Goal: Transaction & Acquisition: Subscribe to service/newsletter

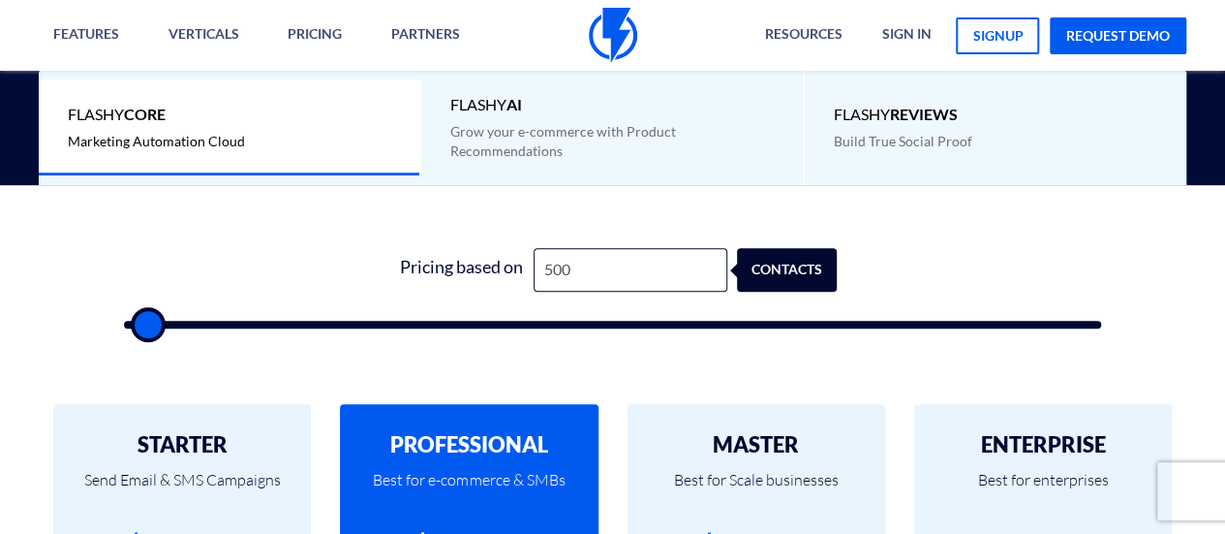
scroll to position [488, 0]
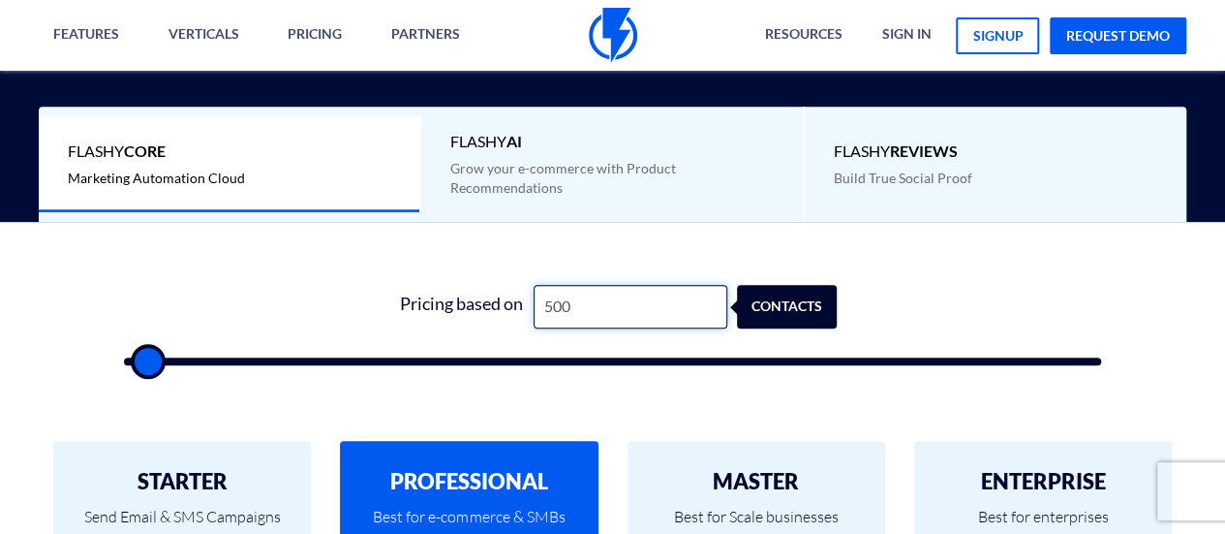
drag, startPoint x: 546, startPoint y: 303, endPoint x: 531, endPoint y: 299, distance: 16.0
click at [534, 299] on input "500" at bounding box center [631, 307] width 194 height 44
type input "100"
type input "500"
type input "1,000"
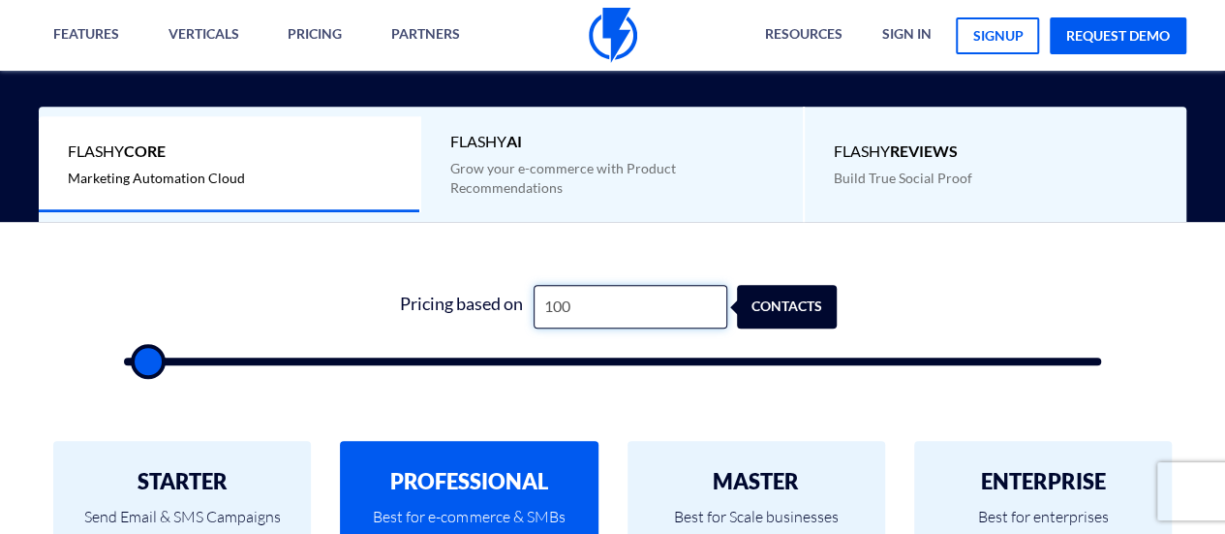
type input "1000"
click at [673, 314] on input "1,000" at bounding box center [631, 307] width 194 height 44
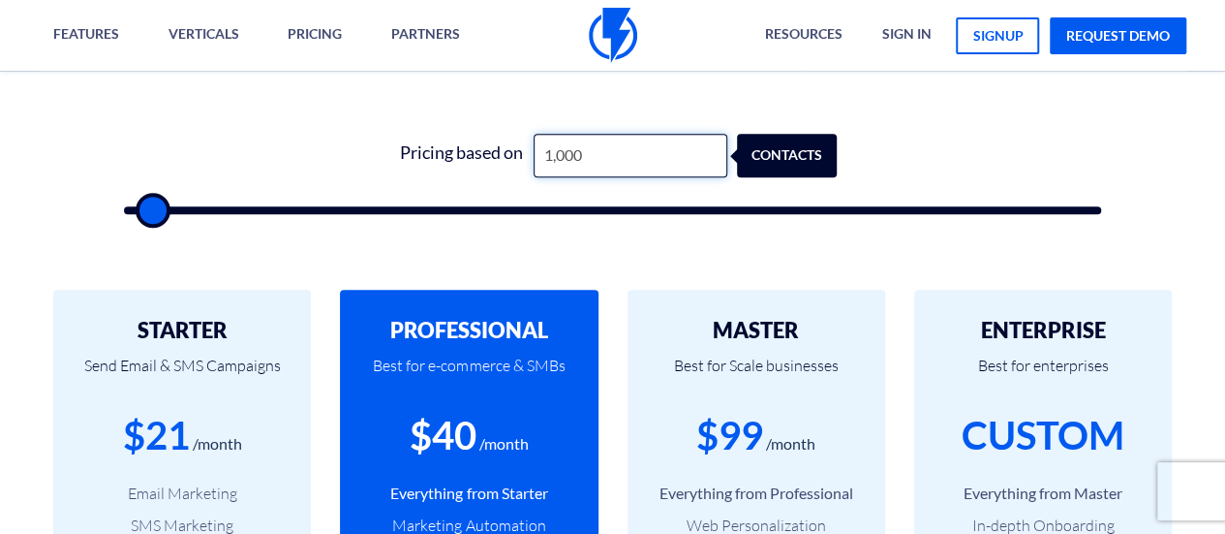
scroll to position [676, 0]
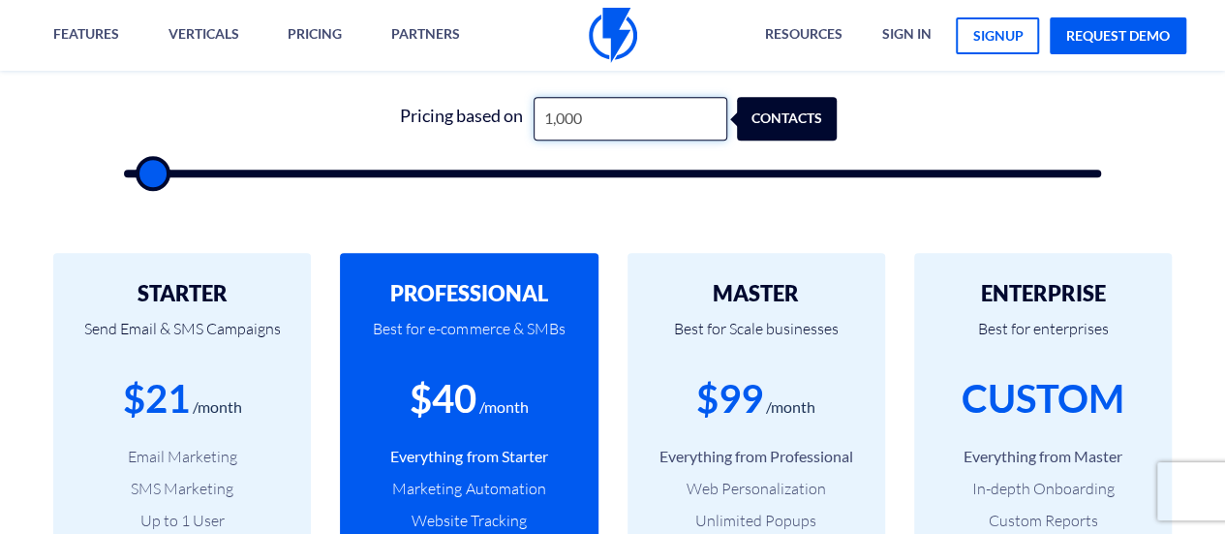
type input "100"
type input "500"
click at [222, 292] on h2 "STARTER" at bounding box center [182, 293] width 200 height 23
click at [271, 275] on div "STARTER Send Email & SMS Campaigns $21 /month Email Marketing SMS Marketing Up …" at bounding box center [182, 505] width 258 height 504
click at [453, 270] on div "PROFESSIONAL Best for e-commerce & SMBs $40 /month Everything from Starter Mark…" at bounding box center [469, 505] width 258 height 504
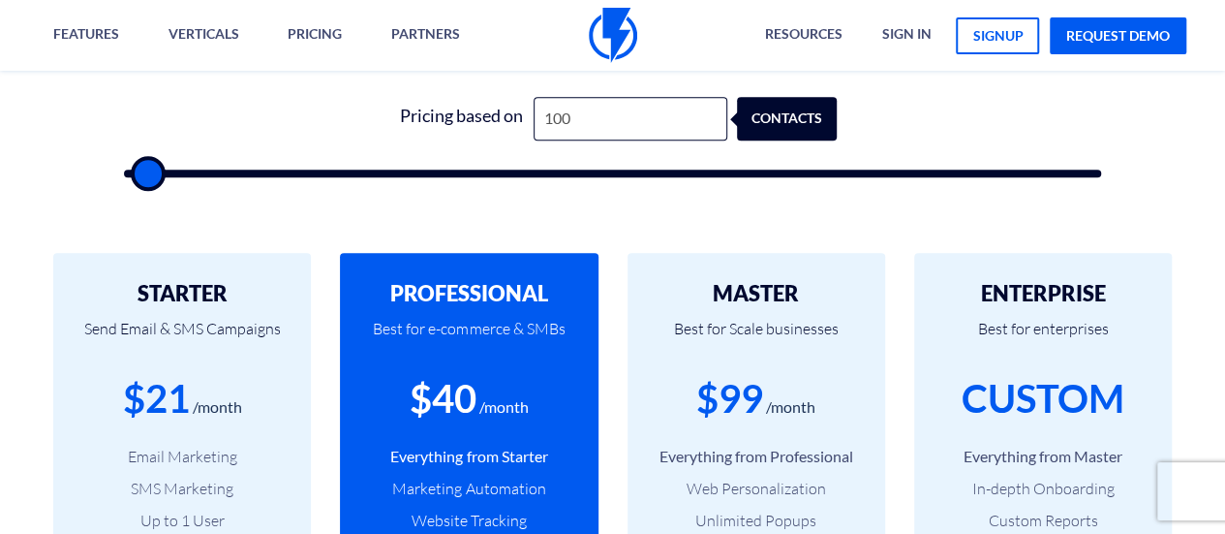
click at [721, 259] on div "MASTER Best for Scale businesses $99 /month Everything from Professional Web Pe…" at bounding box center [757, 505] width 258 height 504
type input "500"
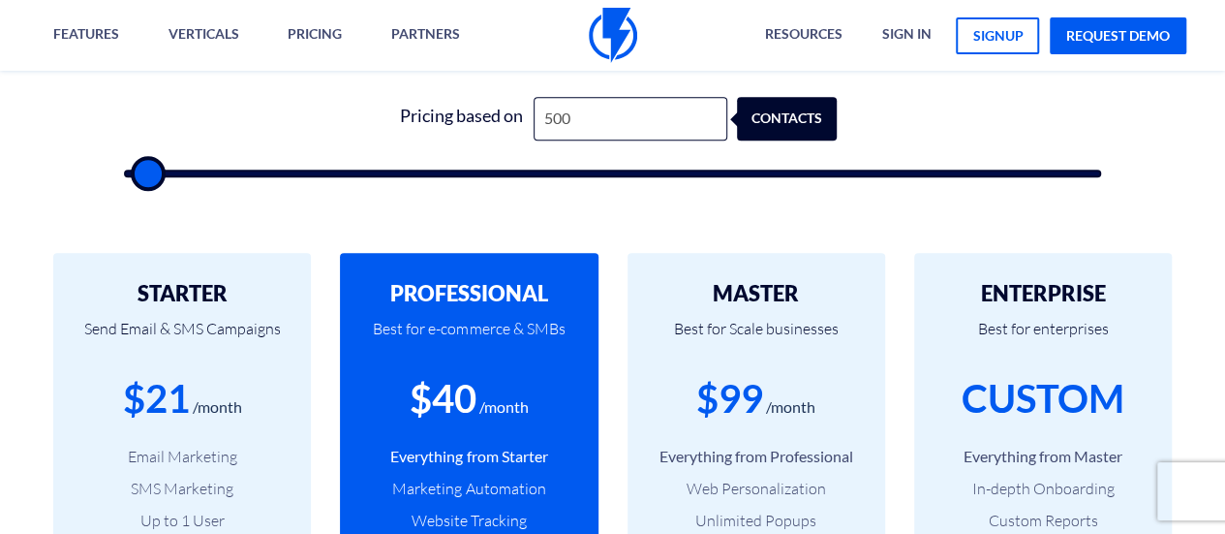
type input "500"
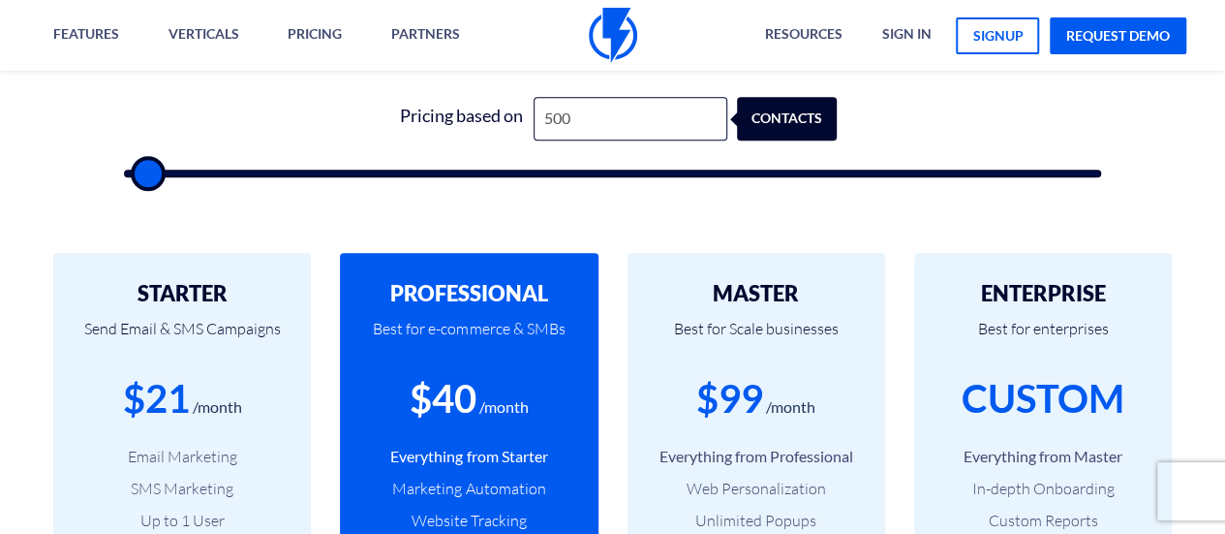
type input "500"
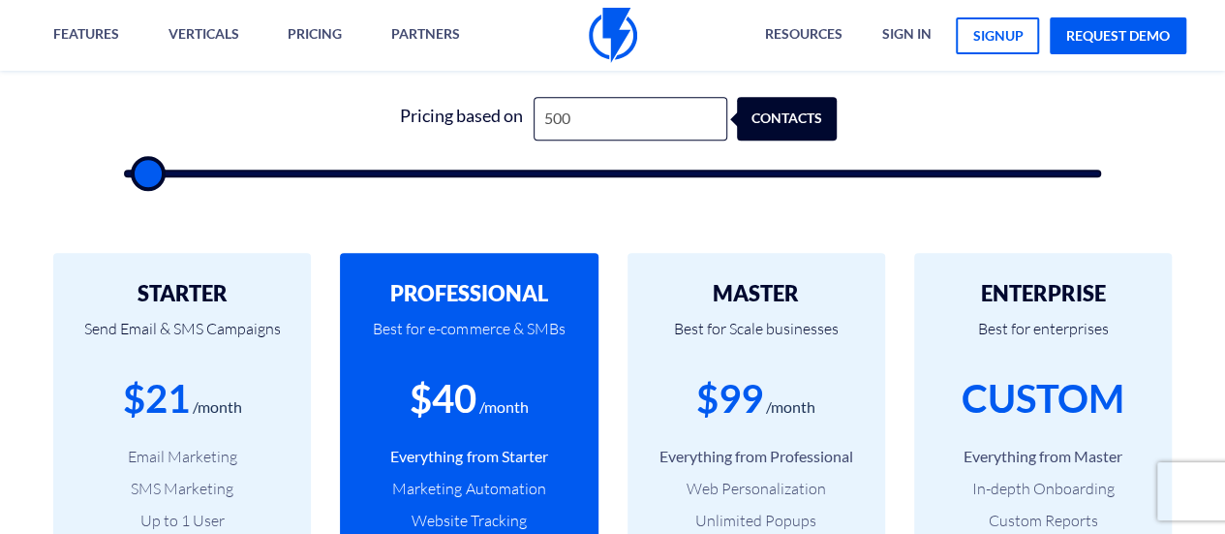
type input "500"
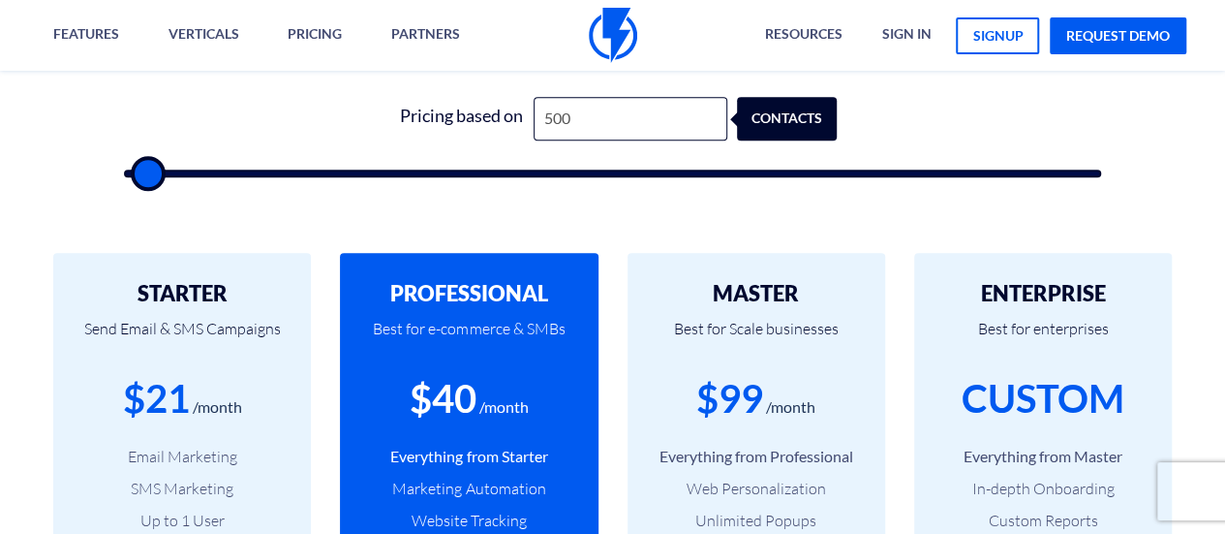
type input "500"
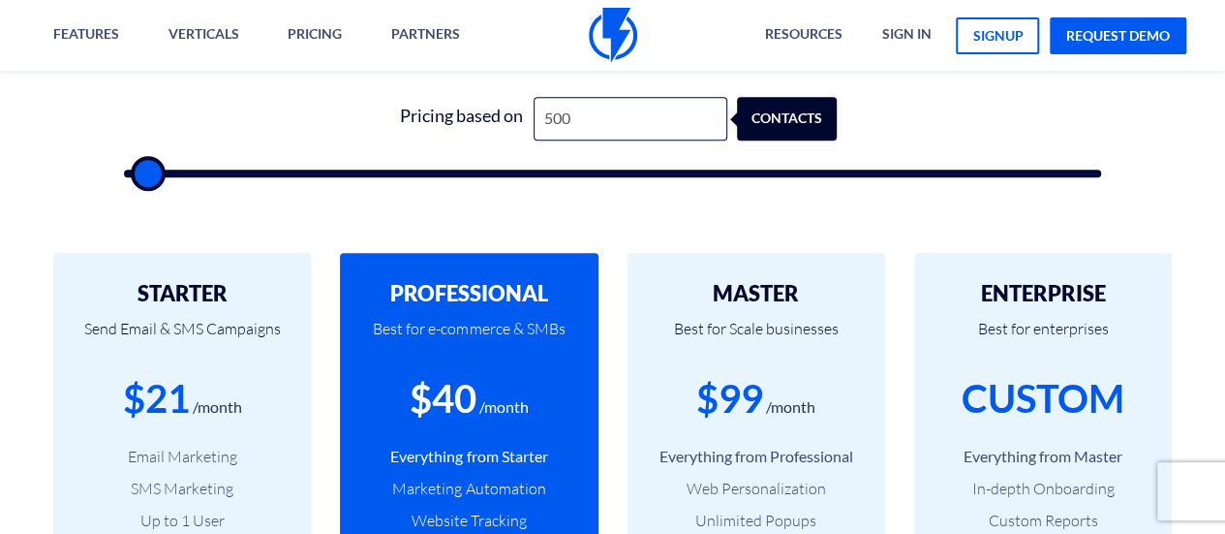
type input "500"
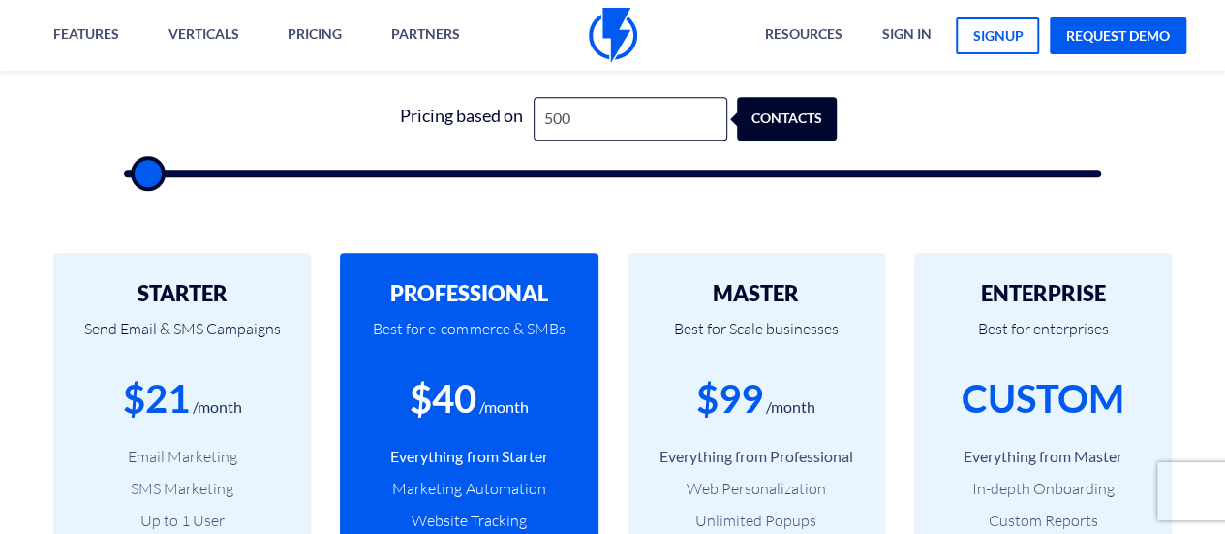
type input "500"
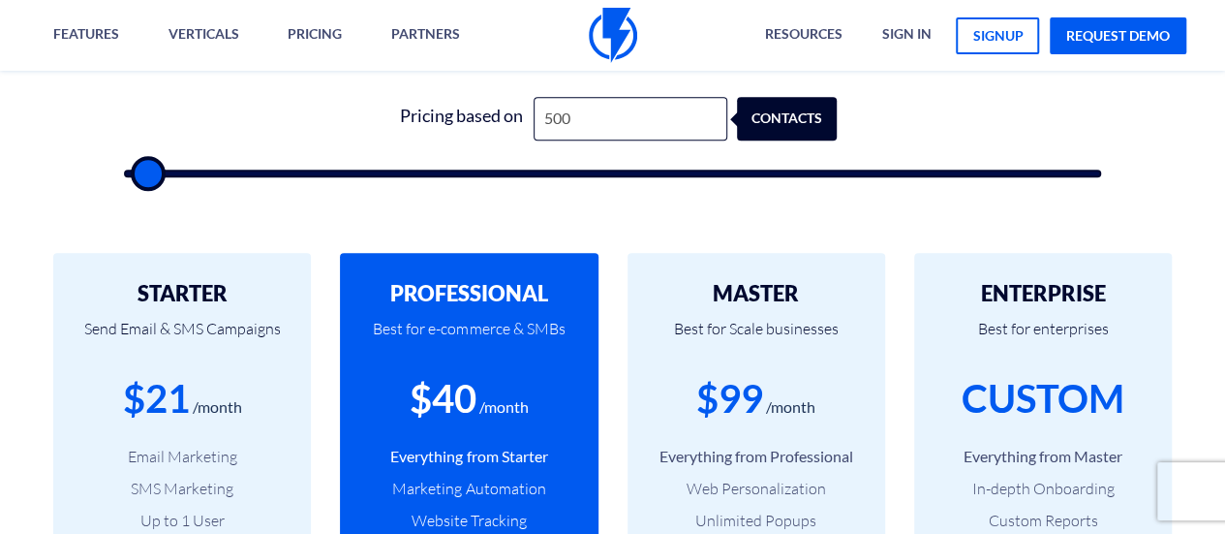
type input "500"
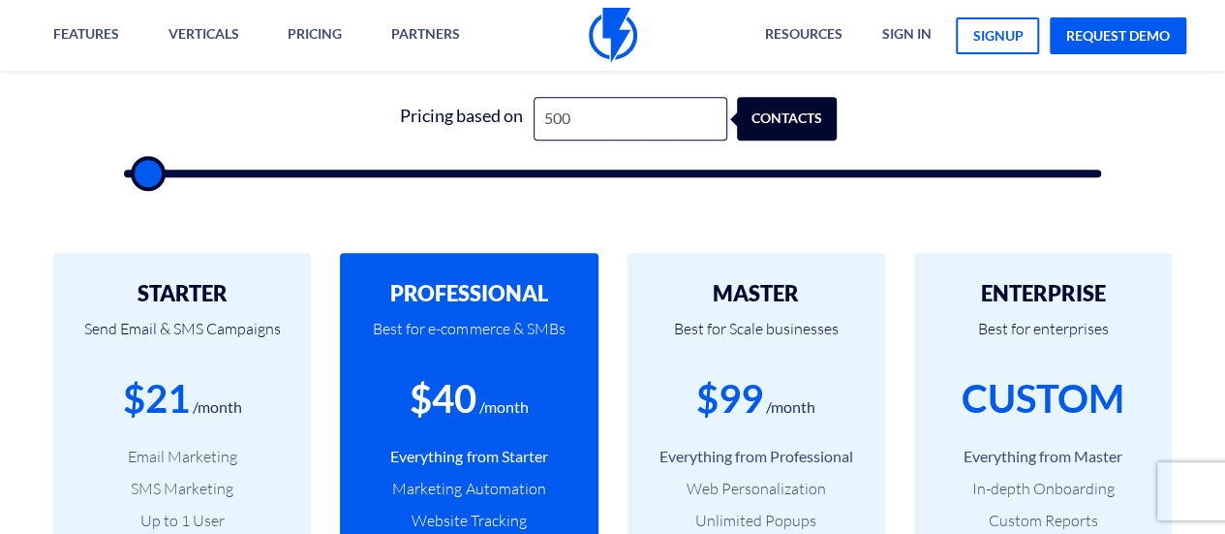
type input "500"
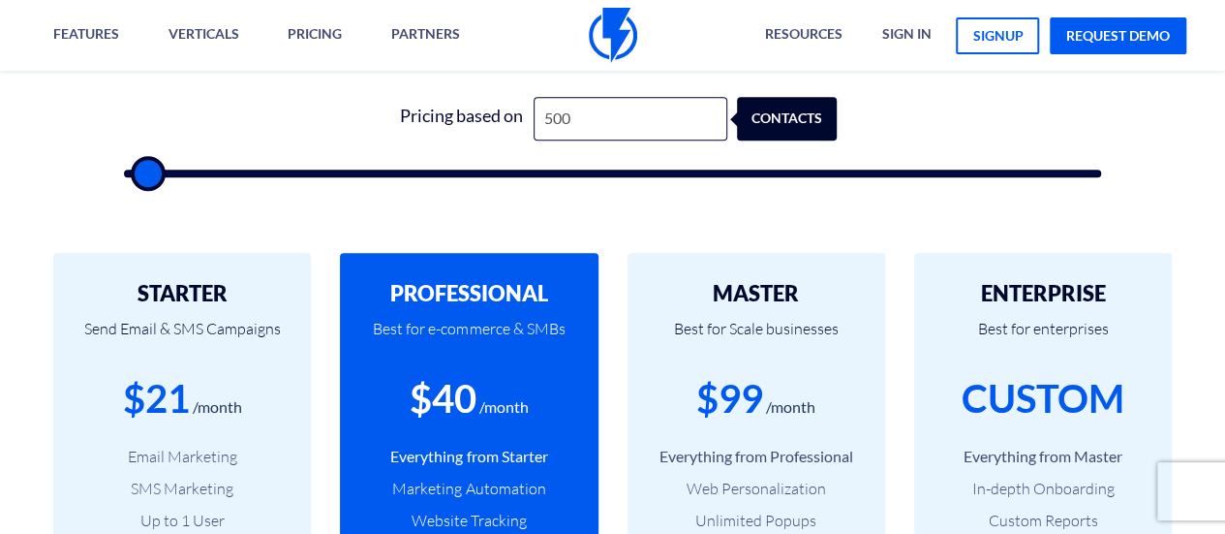
type input "500"
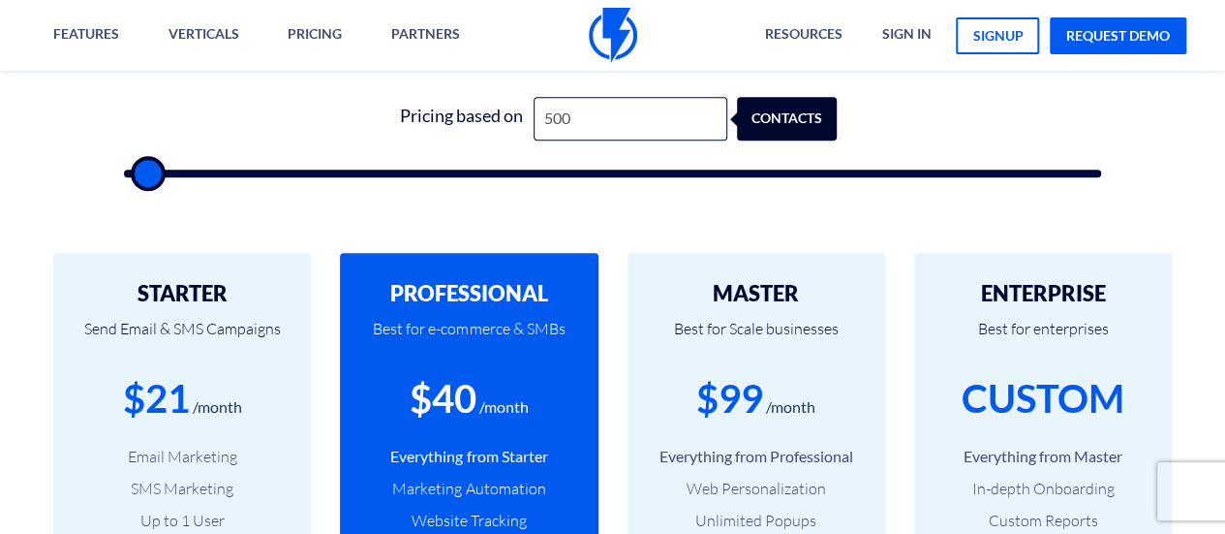
type input "500"
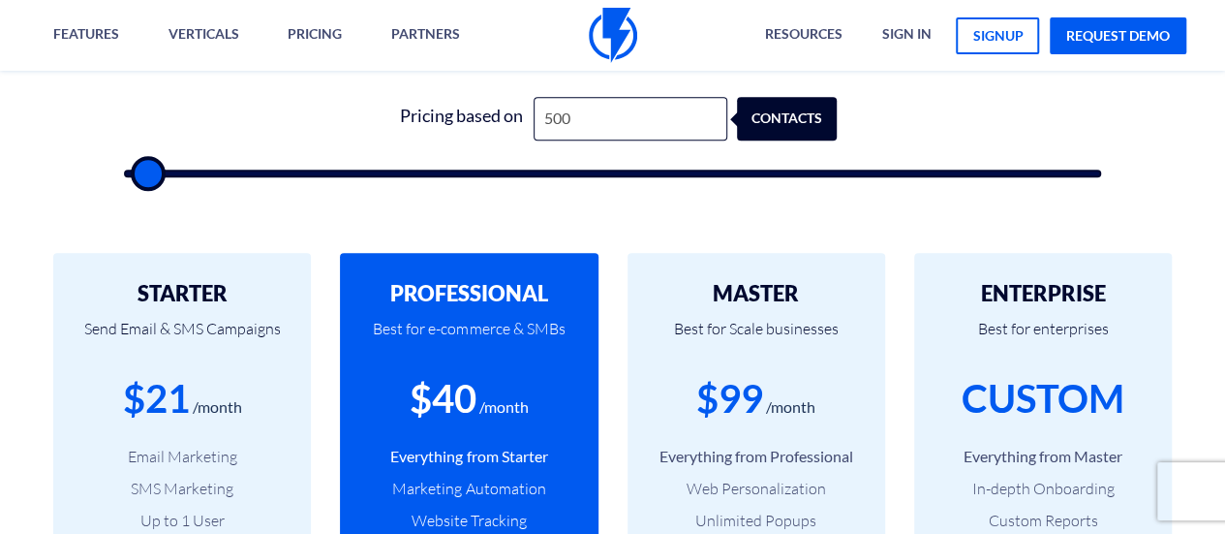
type input "500"
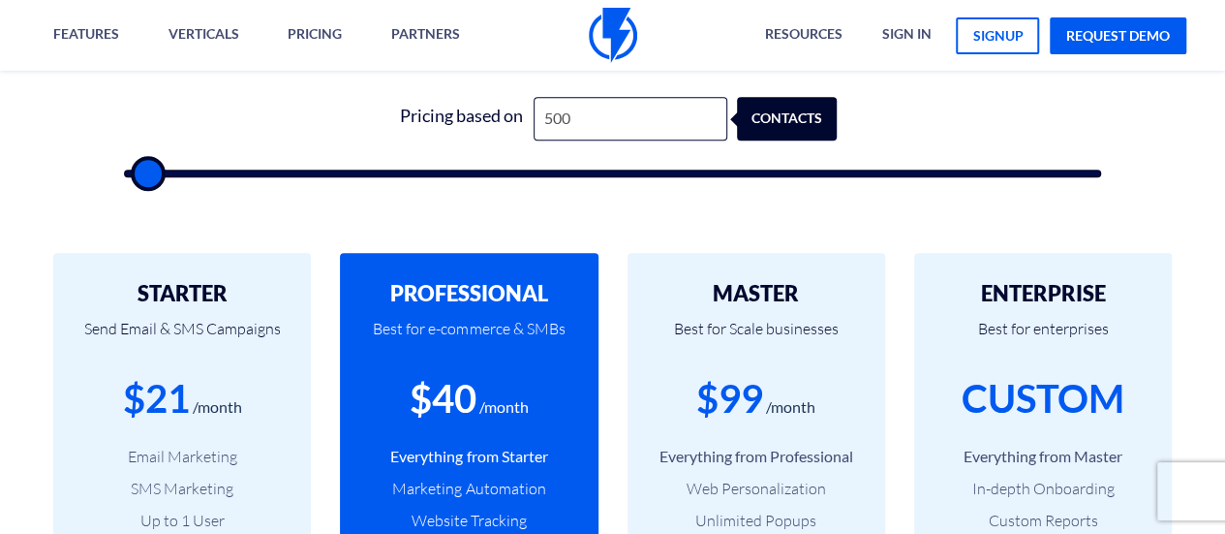
type input "500"
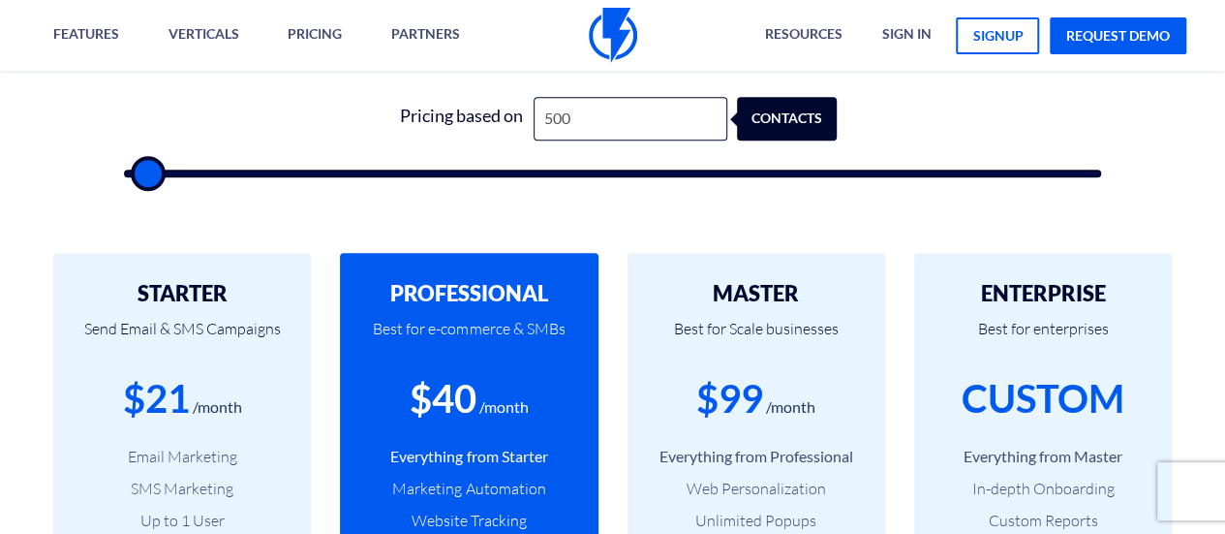
type input "500"
type input "1,000"
type input "1000"
type input "1,500"
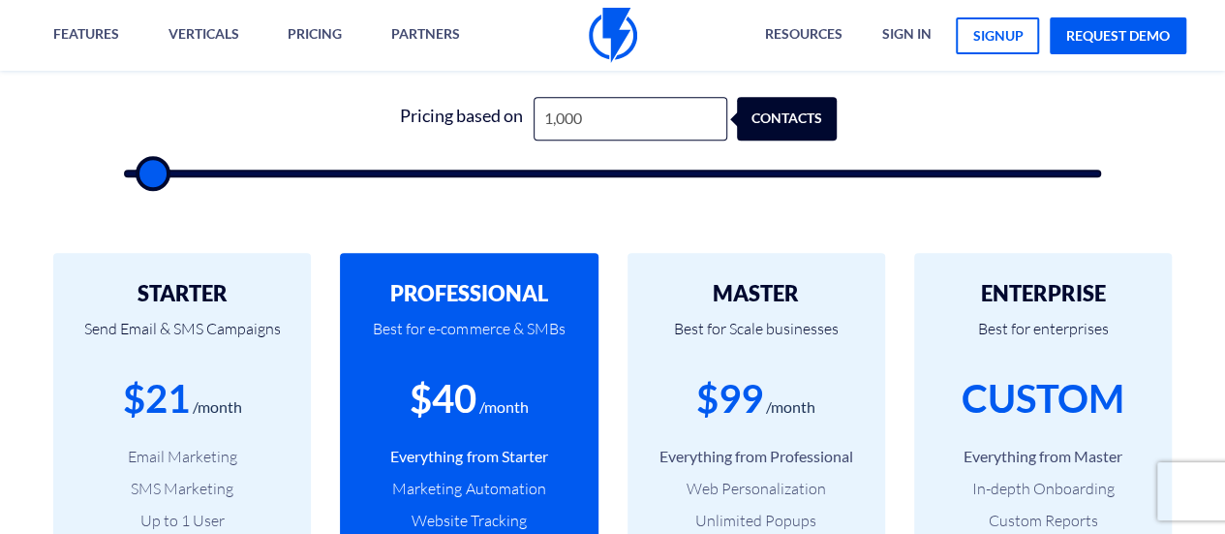
type input "1500"
type input "1,000"
type input "1000"
type input "1,500"
type input "1500"
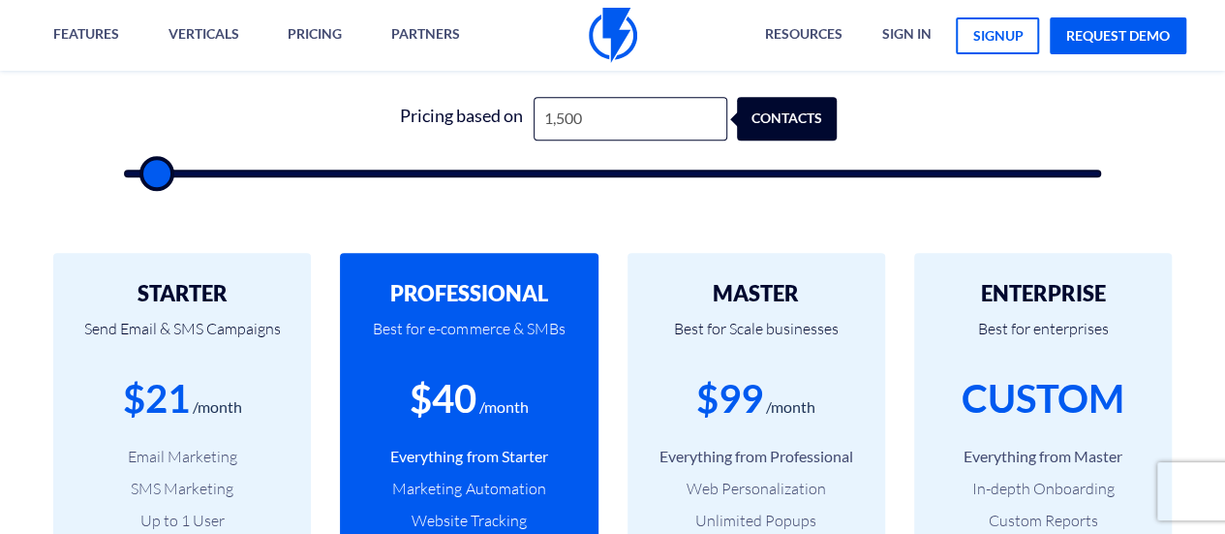
type input "2,000"
type input "2000"
type input "1,500"
type input "1500"
click at [154, 175] on input "range" at bounding box center [612, 173] width 977 height 8
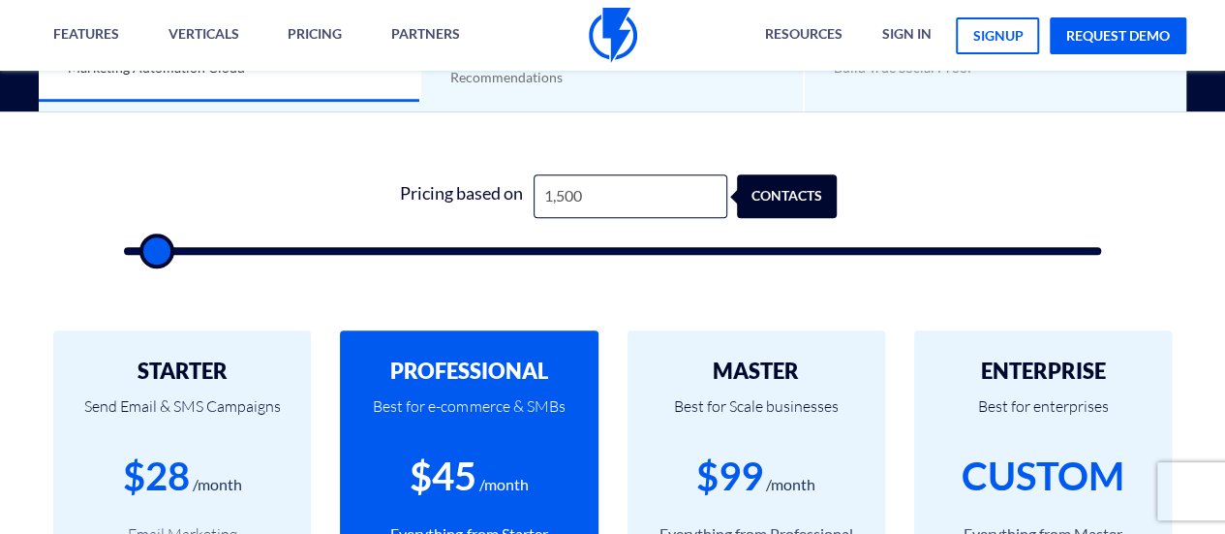
scroll to position [576, 0]
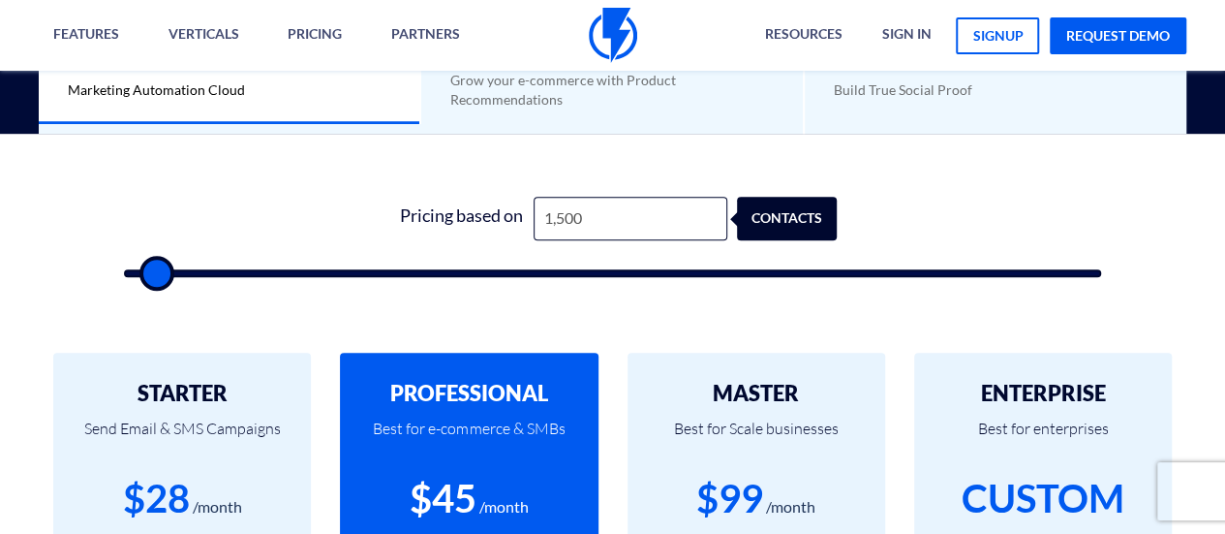
type input "1,000"
type input "1000"
click at [150, 269] on input "range" at bounding box center [612, 273] width 977 height 8
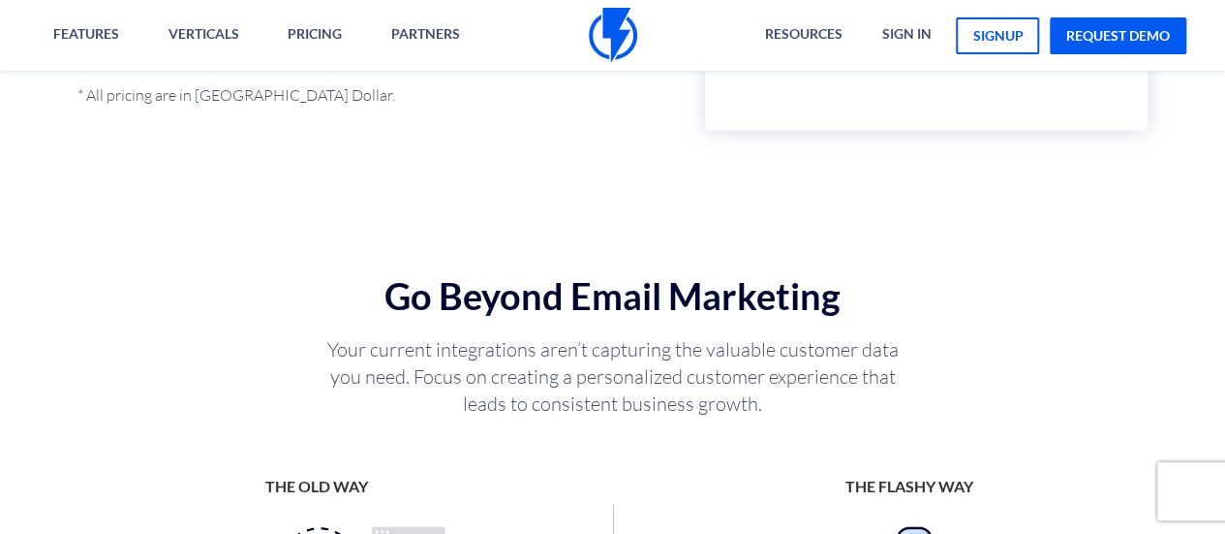
scroll to position [1652, 0]
